Goal: Check status: Check status

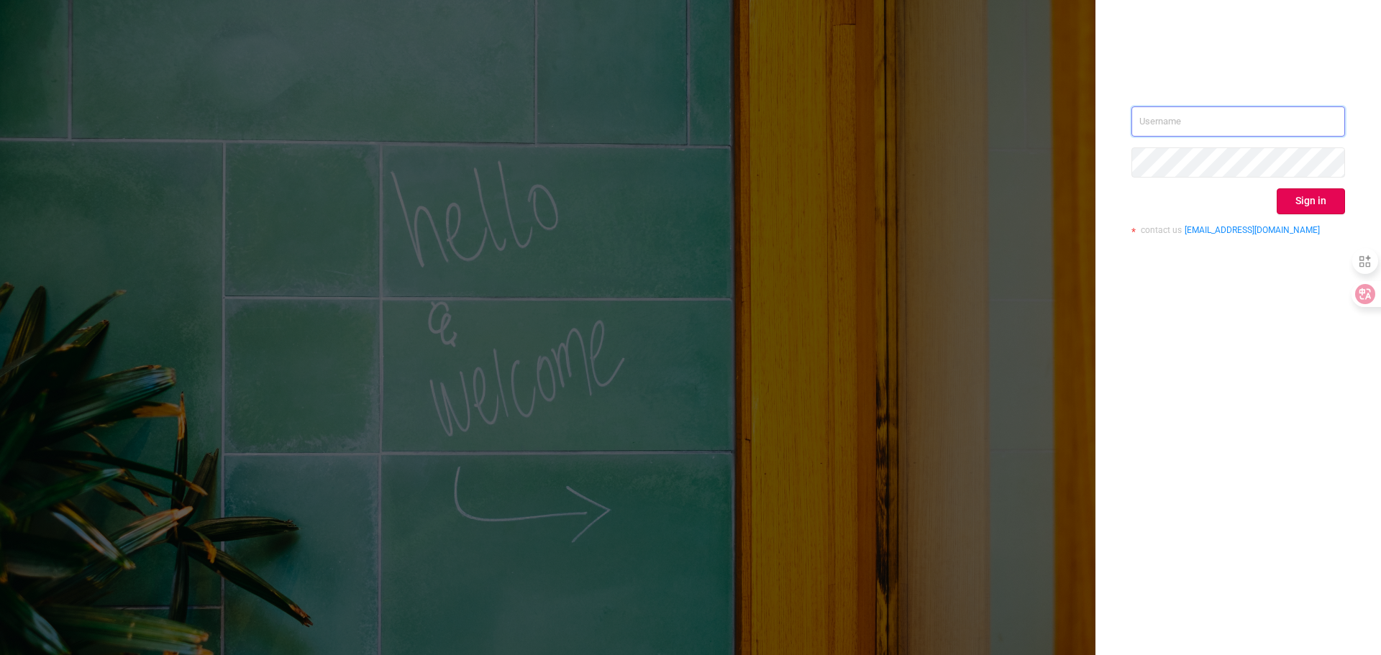
click at [1250, 115] on input "text" at bounding box center [1238, 121] width 214 height 30
type input "[PERSON_NAME][EMAIL_ADDRESS][DOMAIN_NAME]"
click at [1294, 194] on button "Sign in" at bounding box center [1310, 201] width 68 height 26
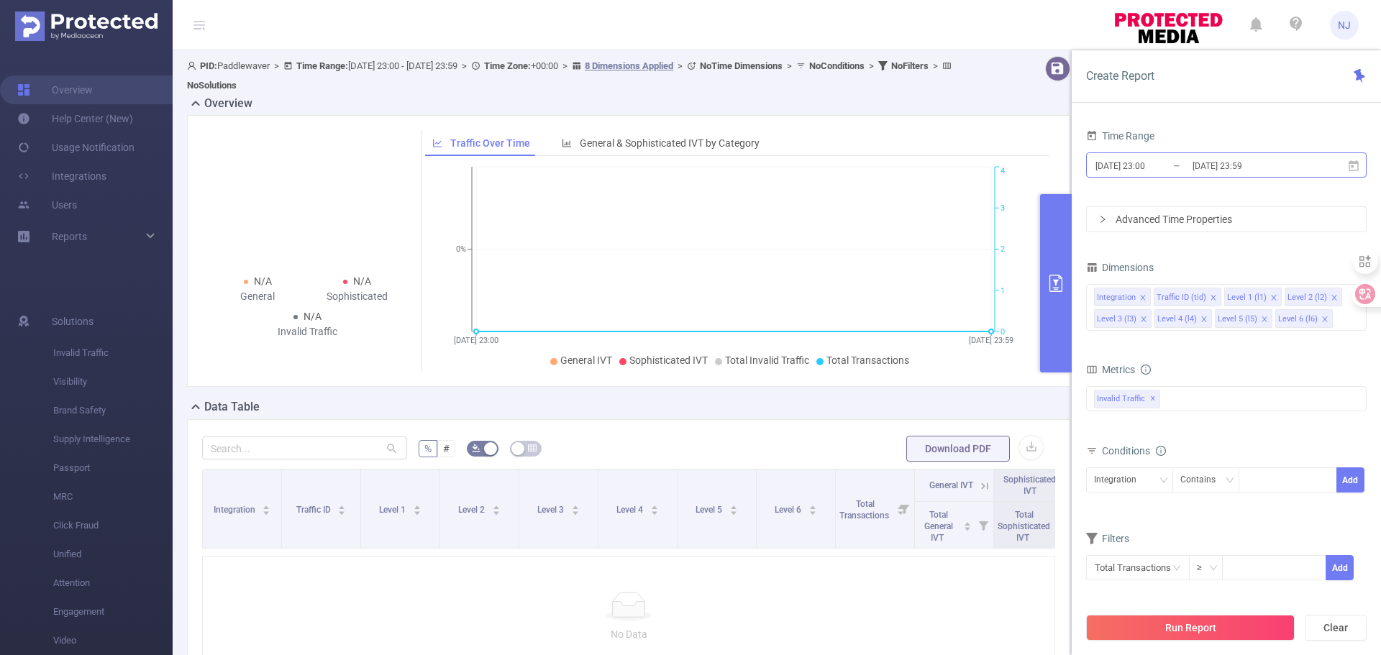
click at [1144, 168] on input "[DATE] 23:00" at bounding box center [1152, 165] width 116 height 19
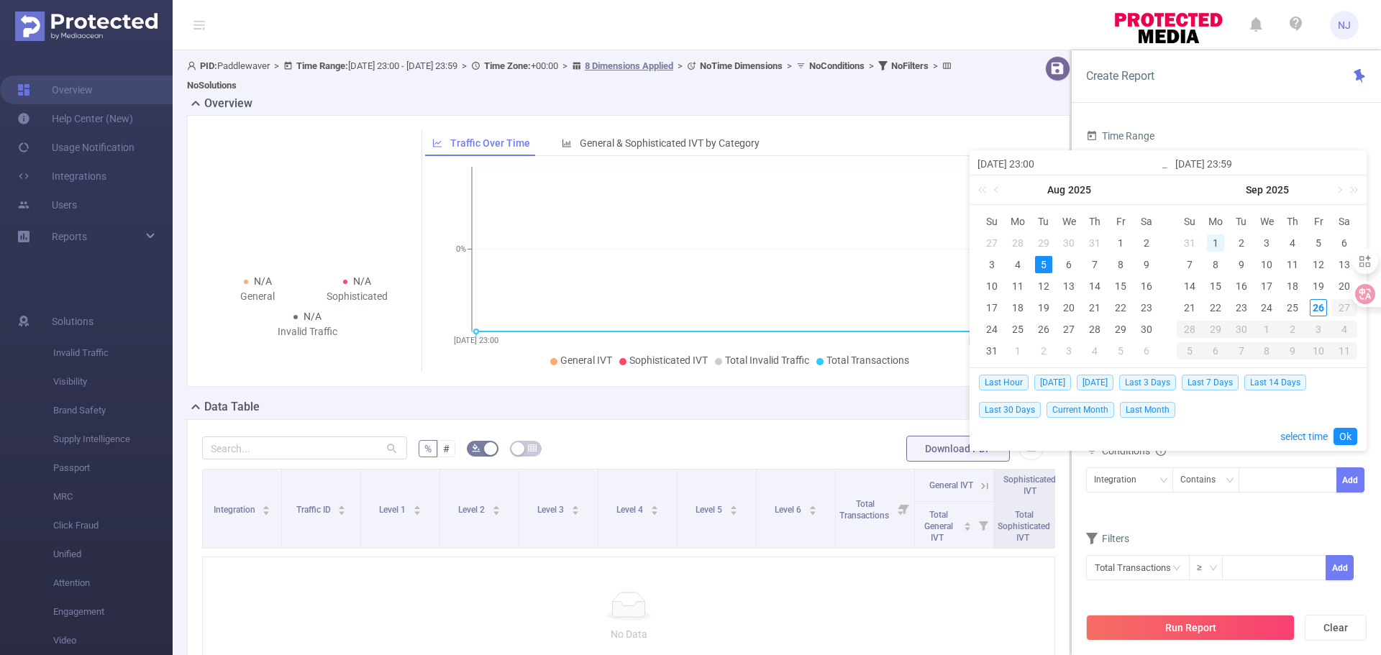
click at [1212, 246] on div "1" at bounding box center [1215, 242] width 17 height 17
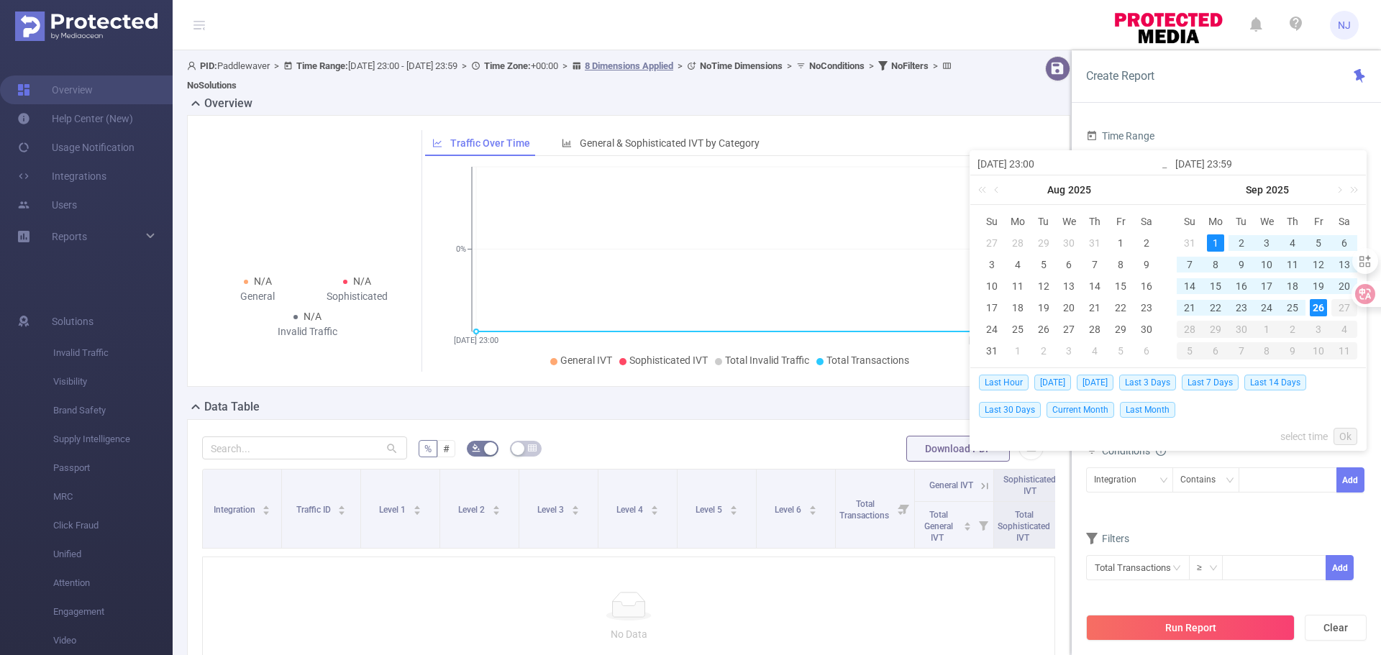
click at [1318, 308] on div "26" at bounding box center [1317, 307] width 17 height 17
type input "[DATE] 23:00"
type input "[DATE] 23:59"
type input "[DATE] 23:00"
type input "[DATE] 23:59"
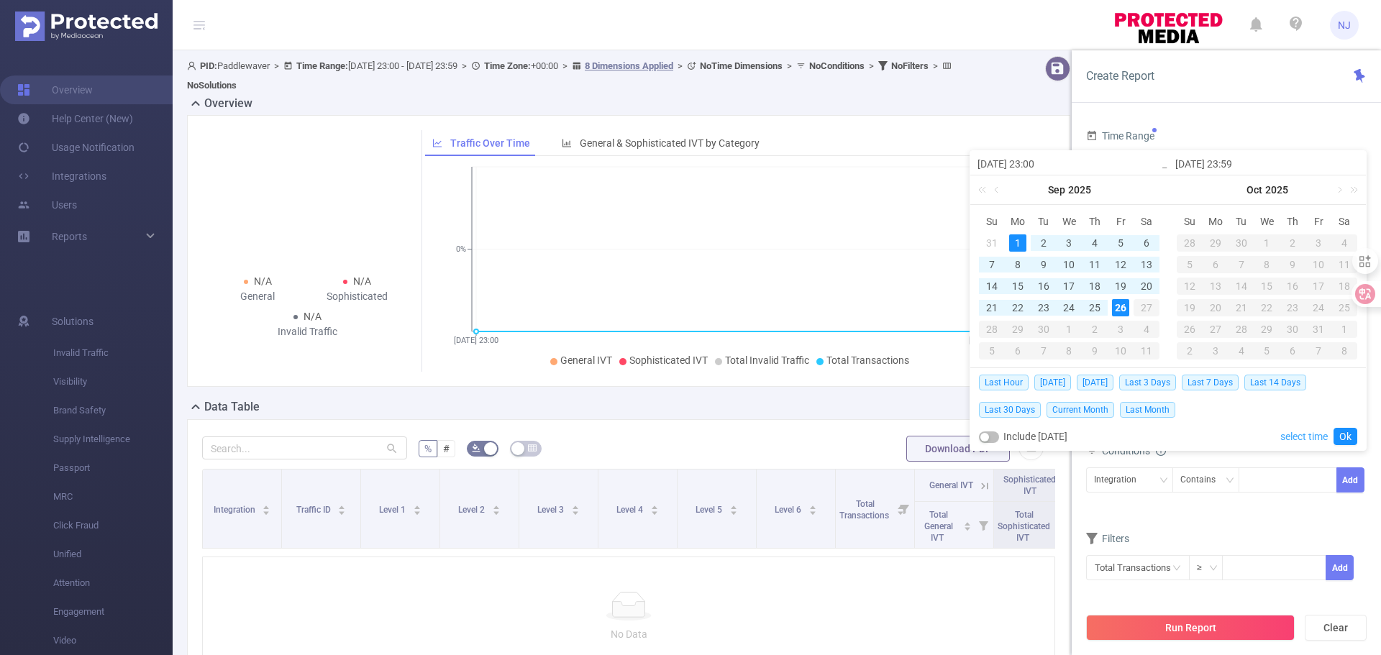
click at [1319, 433] on link "select time" at bounding box center [1303, 436] width 47 height 27
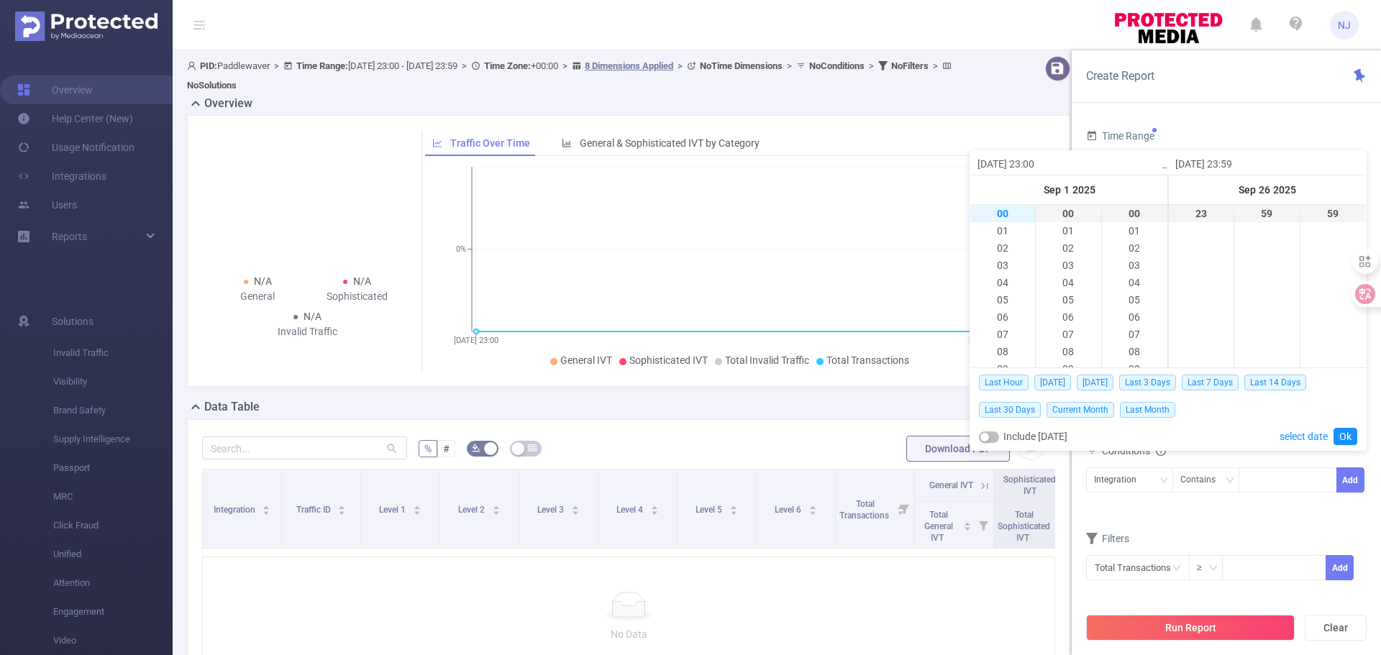
click at [1002, 213] on li "00" at bounding box center [1002, 213] width 65 height 17
type input "[DATE] 00:00"
click at [1348, 431] on link "Ok" at bounding box center [1345, 436] width 24 height 17
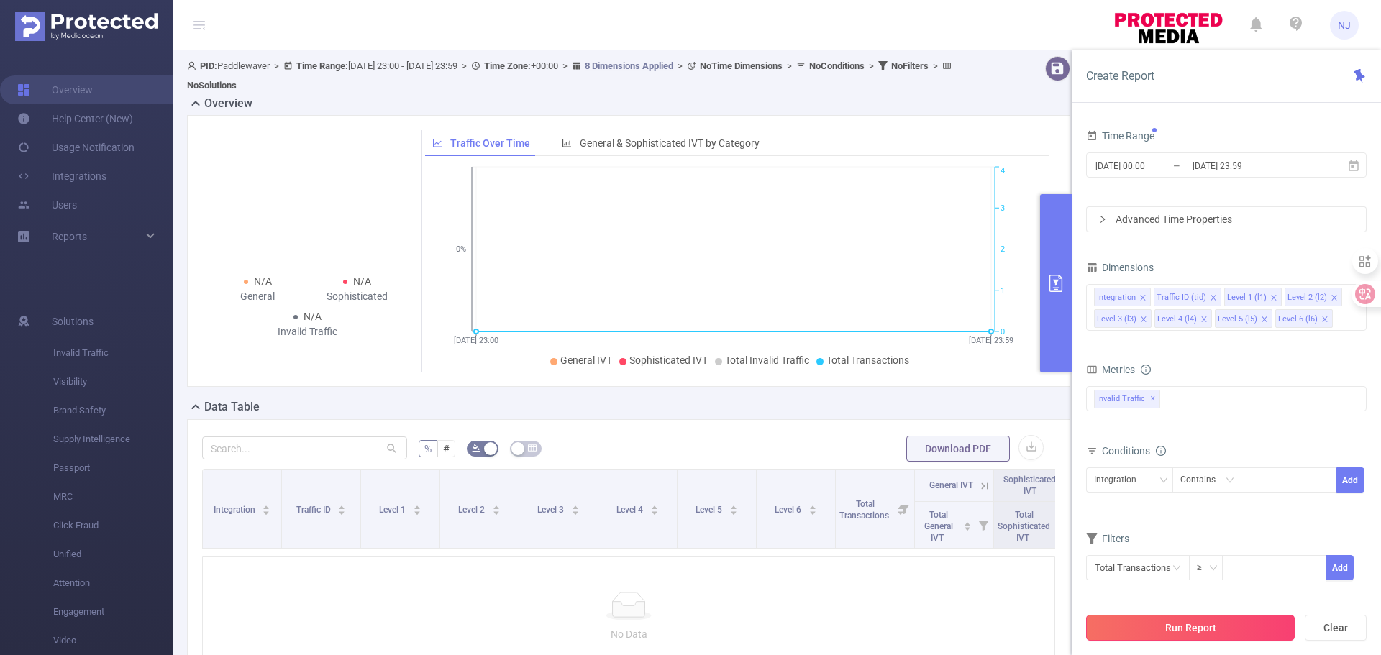
click at [1226, 636] on button "Run Report" at bounding box center [1190, 628] width 209 height 26
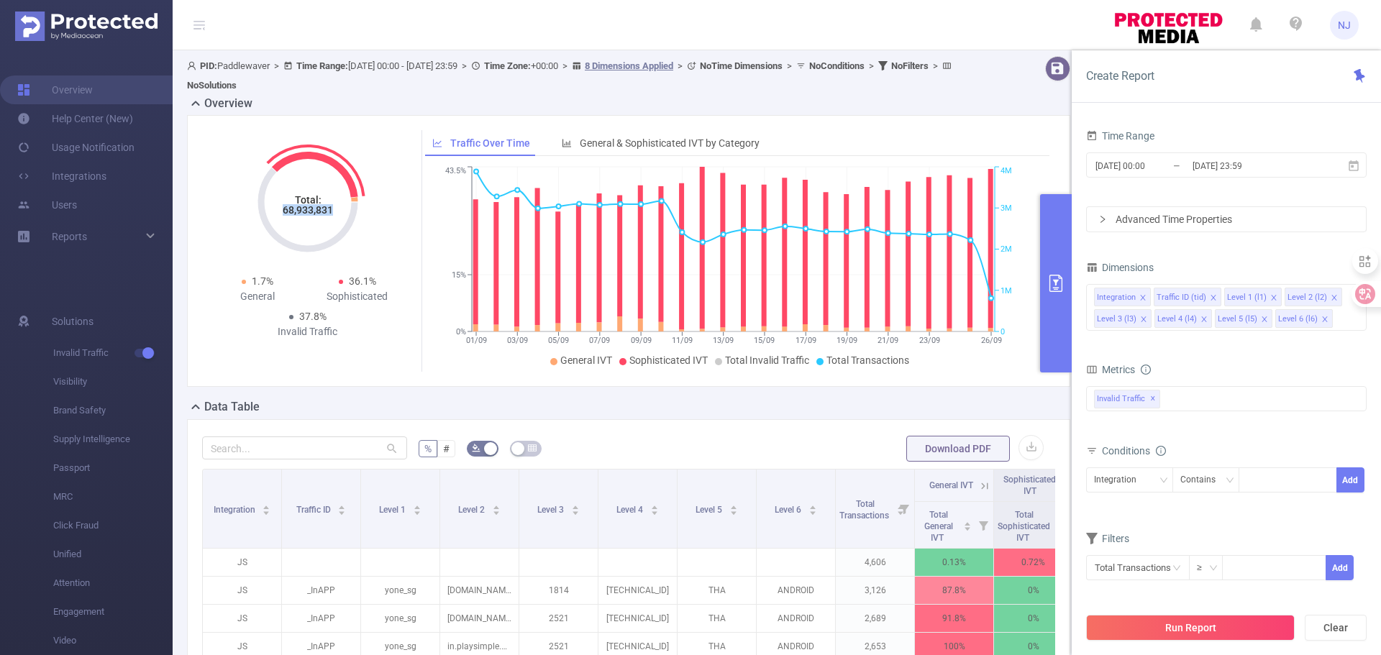
drag, startPoint x: 281, startPoint y: 210, endPoint x: 332, endPoint y: 213, distance: 51.1
click at [332, 213] on icon "Total: 68,933,831" at bounding box center [308, 202] width 144 height 144
click at [936, 136] on div "Traffic Over Time General & Sophisticated IVT by Category" at bounding box center [737, 143] width 625 height 27
click at [1329, 631] on button "Clear" at bounding box center [1335, 628] width 62 height 26
type input "[DATE] 02:00"
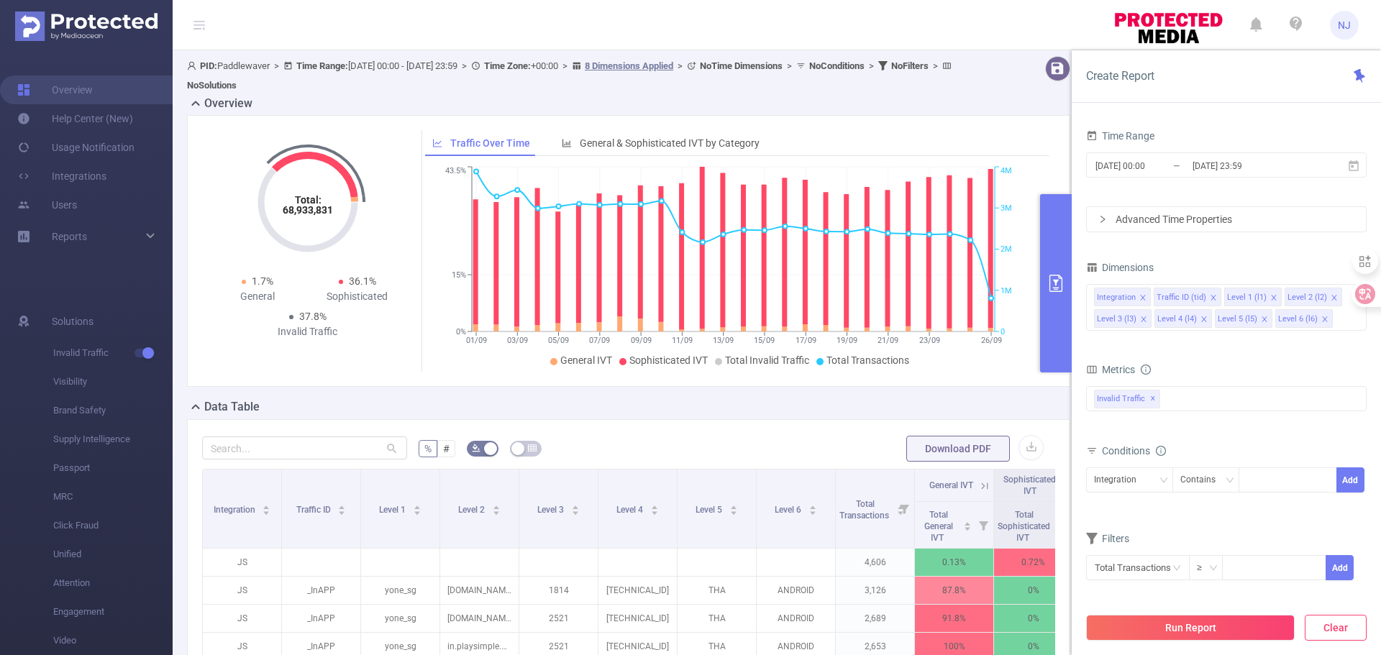
type input "[DATE] 02:59"
